Goal: Information Seeking & Learning: Learn about a topic

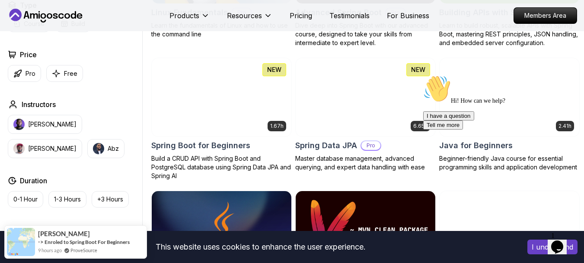
scroll to position [346, 0]
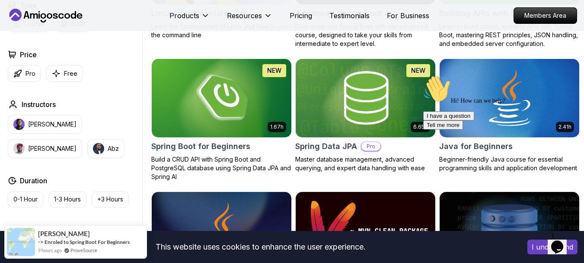
click at [535, 86] on div "Hi! How can we help? I have a question Tell me more" at bounding box center [501, 102] width 156 height 54
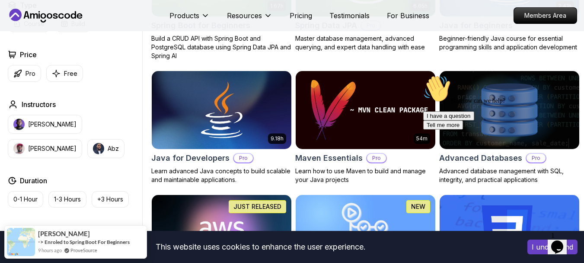
scroll to position [476, 0]
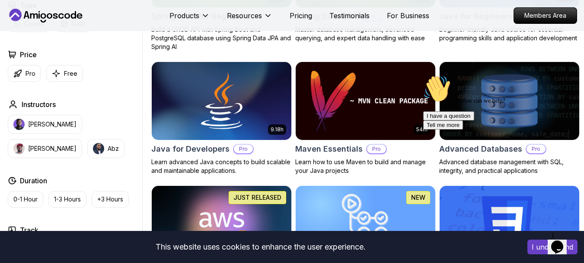
click at [475, 22] on h2 "Java for Beginners" at bounding box center [476, 16] width 74 height 12
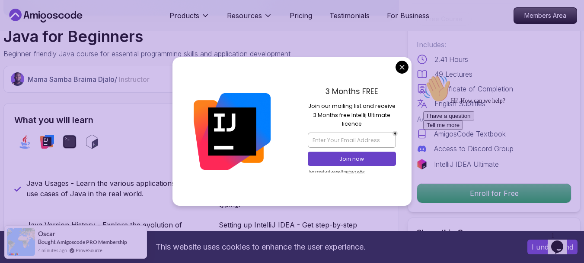
scroll to position [260, 0]
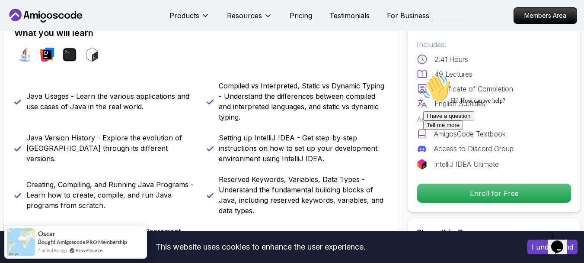
scroll to position [389, 0]
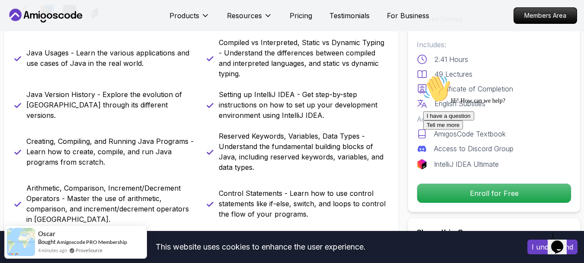
click at [423, 75] on icon "Chat attention grabber" at bounding box center [423, 75] width 0 height 0
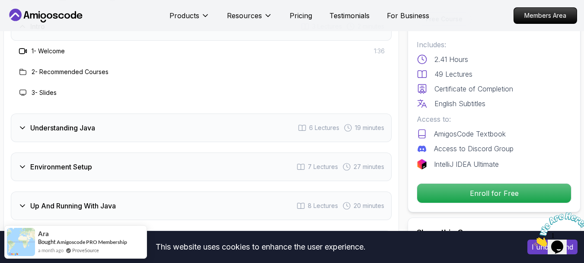
scroll to position [1341, 0]
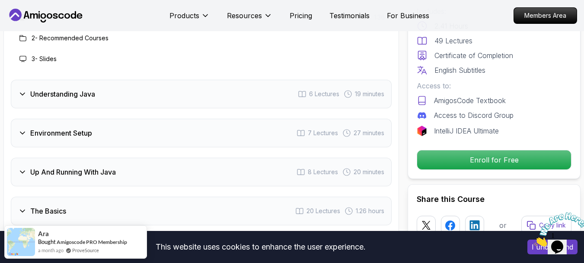
click at [202, 80] on div "Understanding Java 6 Lectures 19 minutes" at bounding box center [201, 94] width 381 height 29
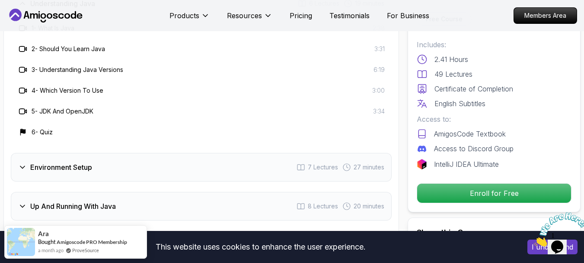
scroll to position [1384, 0]
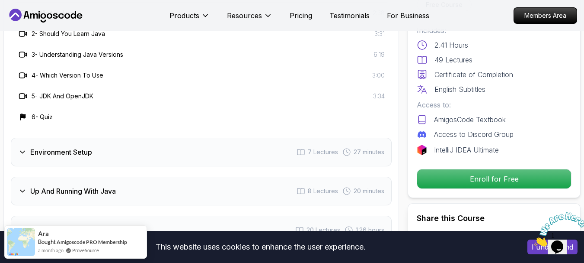
click at [200, 138] on div "Environment Setup 7 Lectures 27 minutes" at bounding box center [201, 152] width 381 height 29
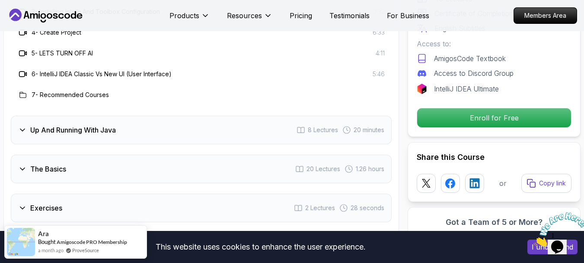
scroll to position [1471, 0]
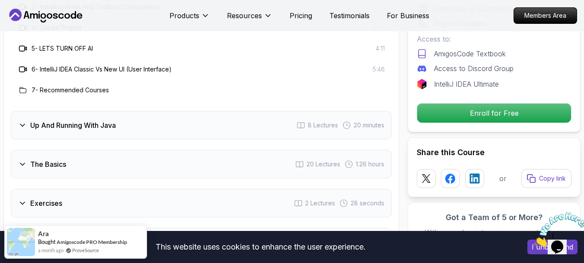
click at [197, 111] on div "Up And Running With Java 8 Lectures 20 minutes" at bounding box center [201, 125] width 381 height 29
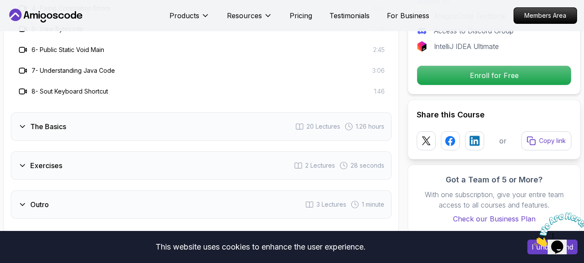
scroll to position [1514, 0]
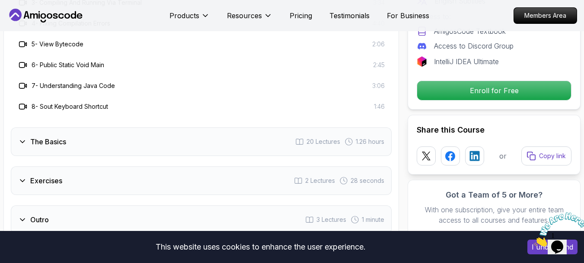
click at [161, 127] on div "The Basics 20 Lectures 1.26 hours" at bounding box center [201, 141] width 381 height 29
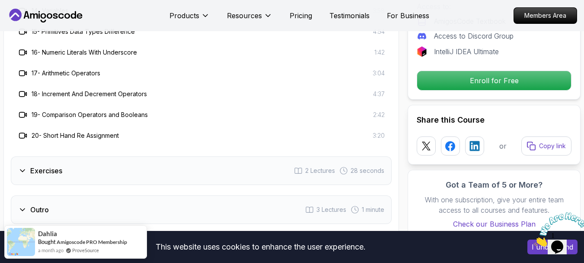
scroll to position [1860, 0]
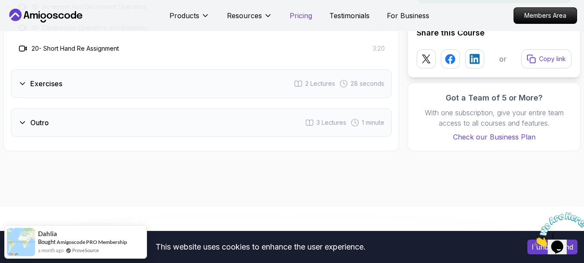
click at [292, 16] on p "Pricing" at bounding box center [301, 15] width 22 height 10
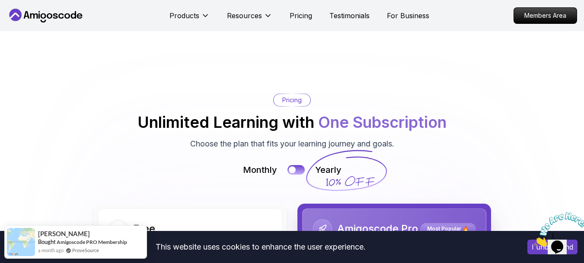
scroll to position [1838, 0]
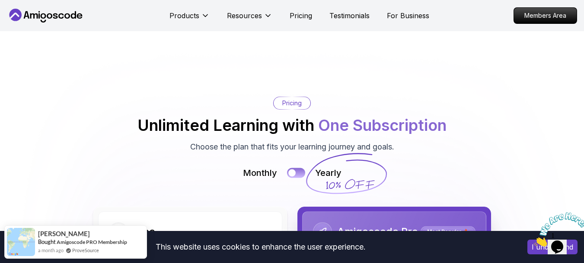
click at [297, 168] on button at bounding box center [296, 173] width 18 height 10
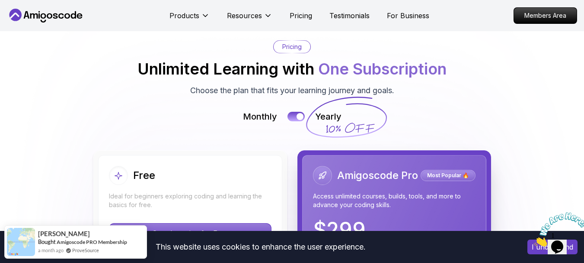
scroll to position [1924, 0]
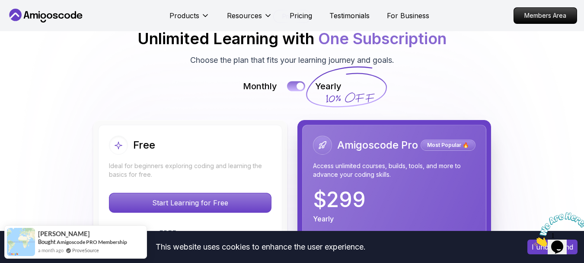
click at [295, 81] on button at bounding box center [296, 86] width 18 height 10
drag, startPoint x: 298, startPoint y: 45, endPoint x: 292, endPoint y: 68, distance: 23.6
click at [298, 81] on button at bounding box center [296, 86] width 17 height 10
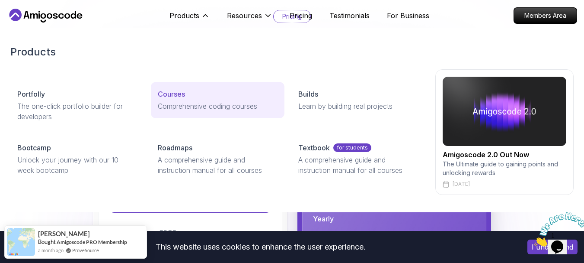
click at [182, 106] on p "Comprehensive coding courses" at bounding box center [218, 106] width 120 height 10
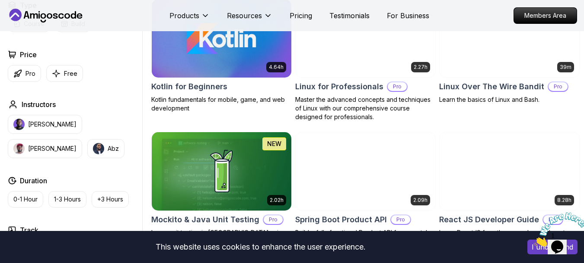
scroll to position [1773, 0]
